Goal: Connect with others: Connect with others

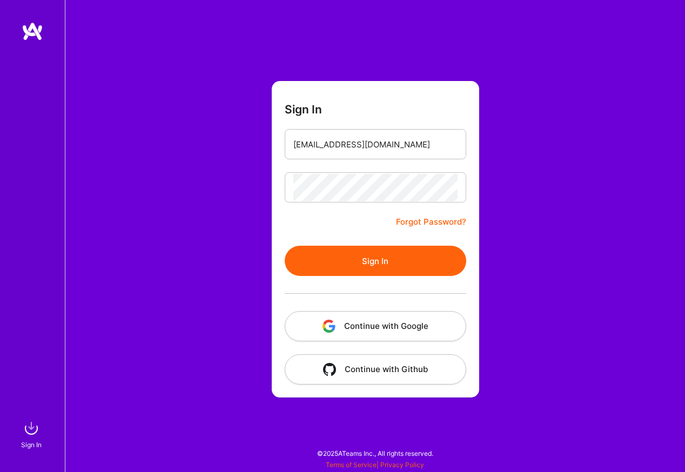
click at [374, 265] on button "Sign In" at bounding box center [375, 261] width 181 height 30
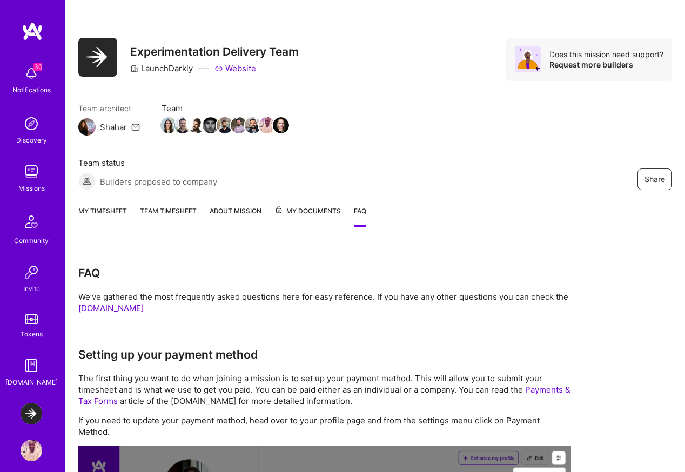
click at [34, 411] on img at bounding box center [32, 414] width 22 height 22
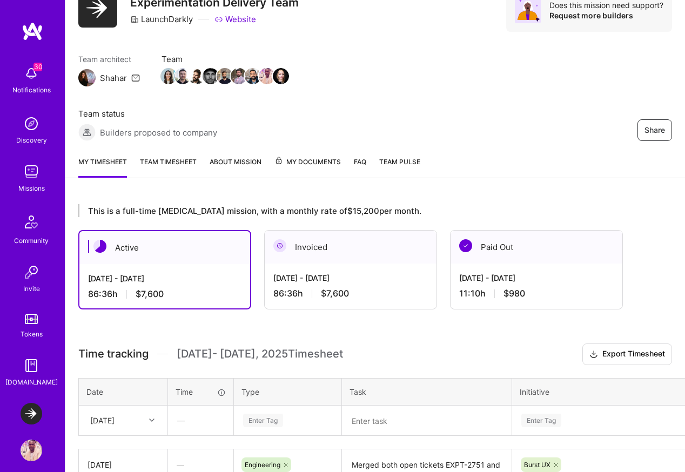
scroll to position [20, 0]
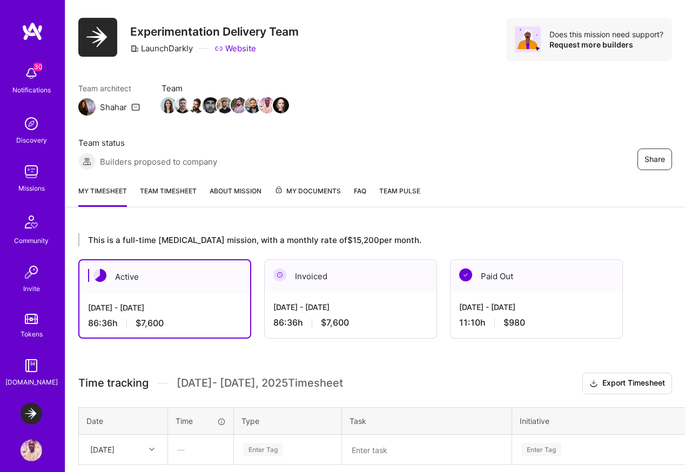
click at [29, 86] on div "Notifications" at bounding box center [31, 89] width 38 height 11
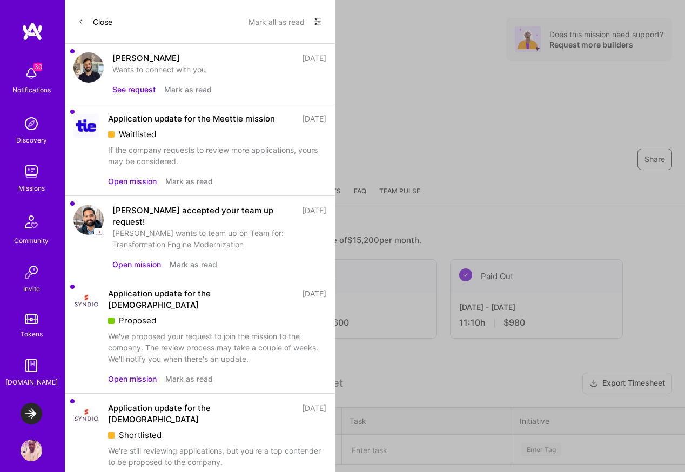
click at [146, 92] on button "See request" at bounding box center [133, 89] width 43 height 11
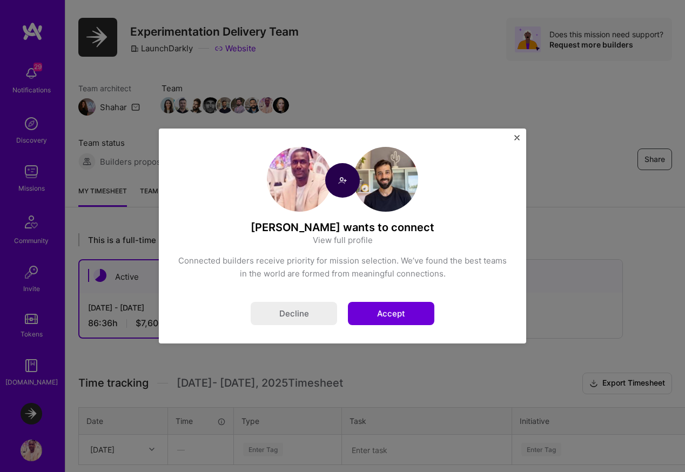
click at [405, 312] on button "Accept" at bounding box center [391, 313] width 86 height 23
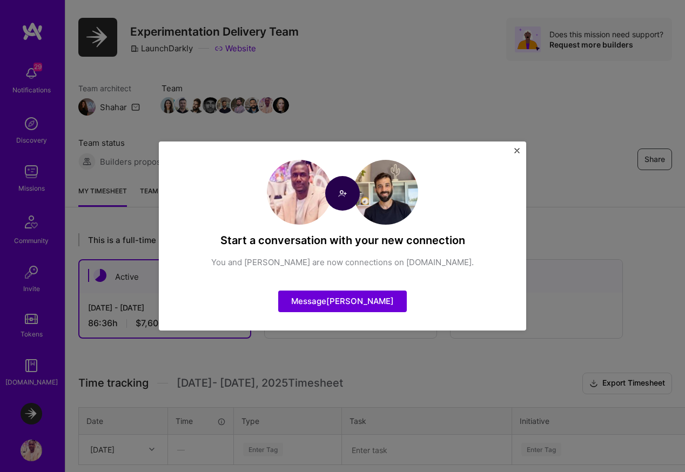
click at [517, 150] on img "Close" at bounding box center [516, 150] width 5 height 5
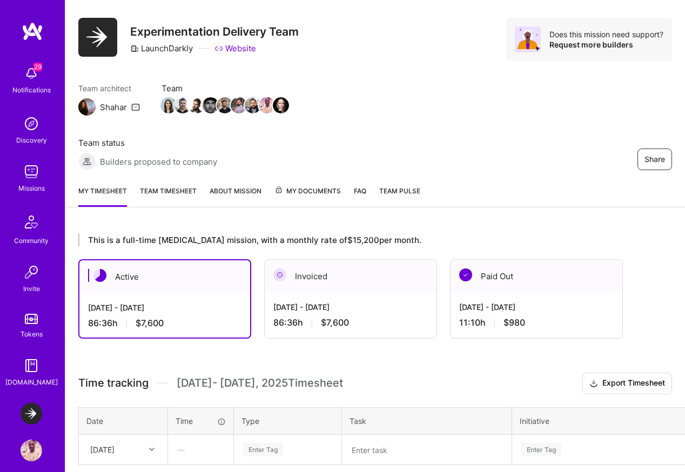
click at [32, 86] on div "Notifications" at bounding box center [31, 89] width 38 height 11
click at [496, 76] on div "29 29 Notifications Discovery Missions Community Invite Tokens [DOMAIN_NAME] La…" at bounding box center [342, 363] width 685 height 766
click at [38, 181] on img at bounding box center [32, 172] width 22 height 22
